Goal: Information Seeking & Learning: Learn about a topic

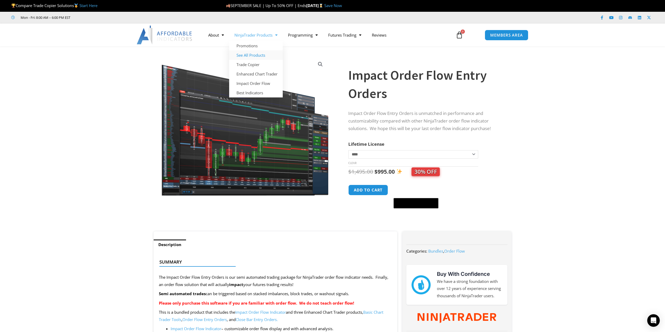
click at [257, 54] on link "See All Products" at bounding box center [256, 54] width 54 height 9
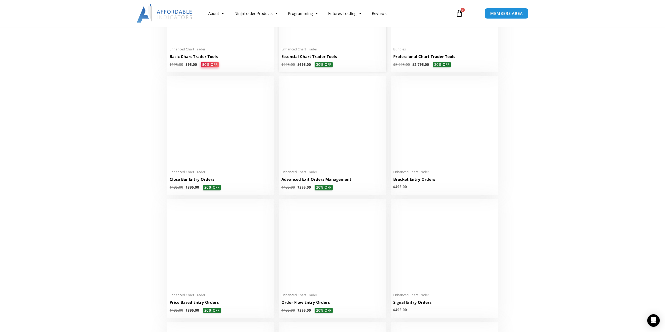
scroll to position [313, 0]
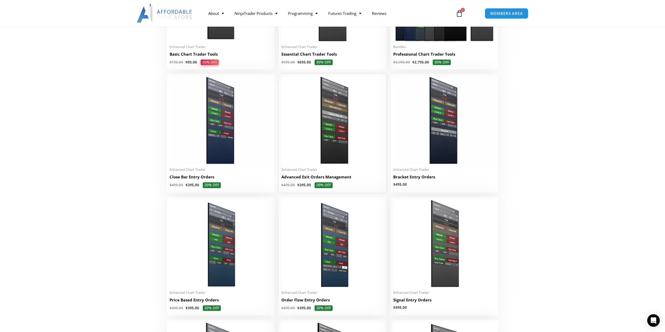
drag, startPoint x: 294, startPoint y: 94, endPoint x: 288, endPoint y: 94, distance: 6.3
drag, startPoint x: 288, startPoint y: 94, endPoint x: 191, endPoint y: 117, distance: 99.2
drag, startPoint x: 191, startPoint y: 117, endPoint x: -471, endPoint y: 323, distance: 693.7
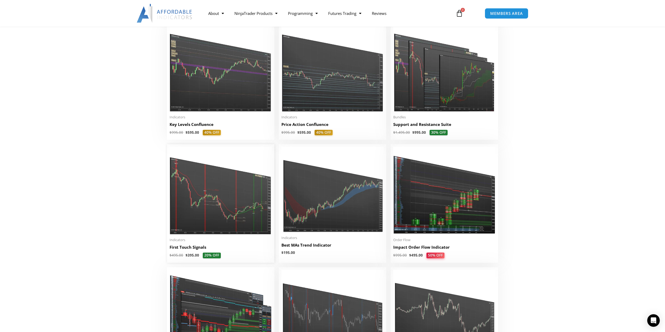
scroll to position [731, 0]
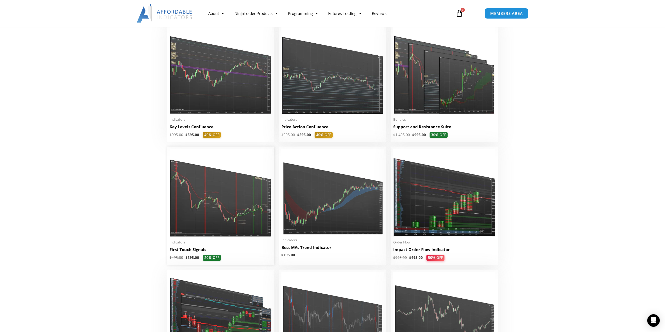
drag, startPoint x: 340, startPoint y: 249, endPoint x: 179, endPoint y: 199, distance: 168.3
drag, startPoint x: 179, startPoint y: 199, endPoint x: 115, endPoint y: 212, distance: 65.1
click at [115, 212] on section "**********" at bounding box center [332, 15] width 665 height 1278
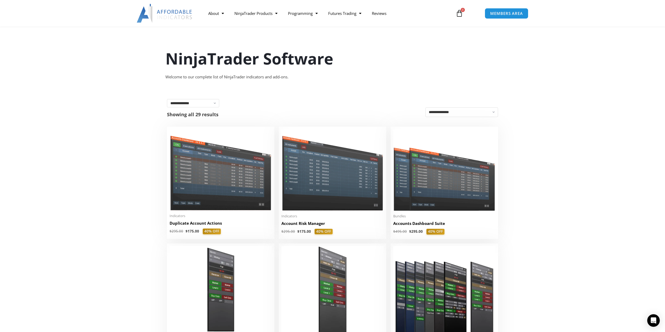
scroll to position [0, 0]
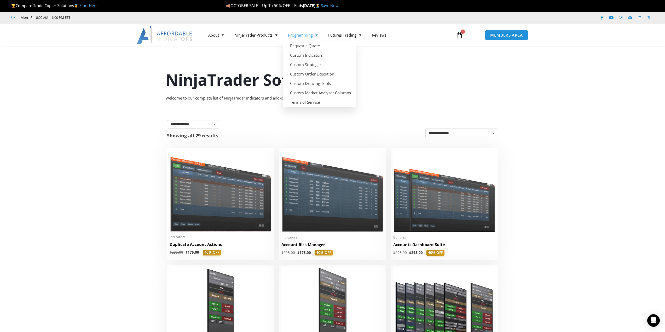
click at [313, 39] on link "Programming" at bounding box center [303, 35] width 40 height 12
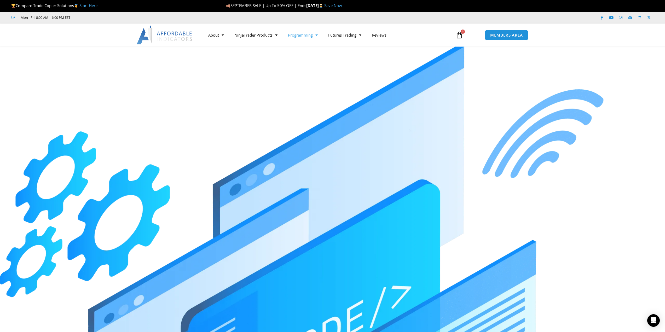
drag, startPoint x: 313, startPoint y: 39, endPoint x: 188, endPoint y: 38, distance: 125.1
click at [188, 38] on img at bounding box center [165, 35] width 56 height 19
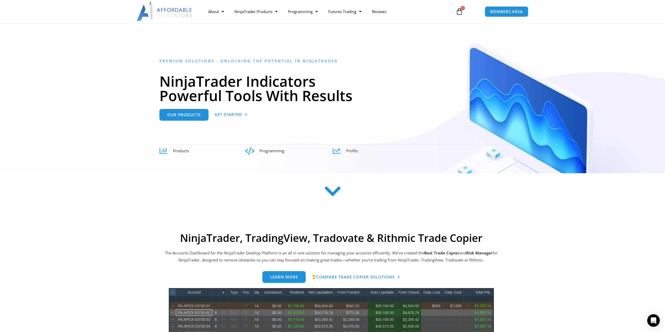
scroll to position [26, 0]
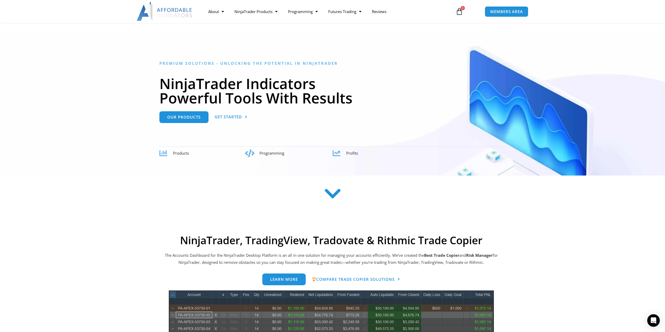
drag, startPoint x: 189, startPoint y: 45, endPoint x: 28, endPoint y: 74, distance: 163.4
